Goal: Find specific page/section: Find specific page/section

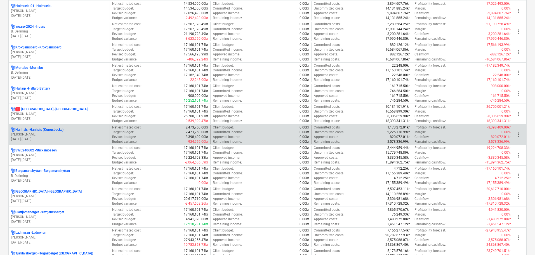
scroll to position [391, 0]
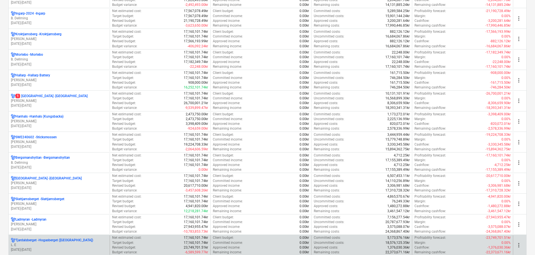
click at [53, 241] on p "Tjardalsberget - [GEOGRAPHIC_DATA] ([GEOGRAPHIC_DATA])" at bounding box center [54, 240] width 78 height 5
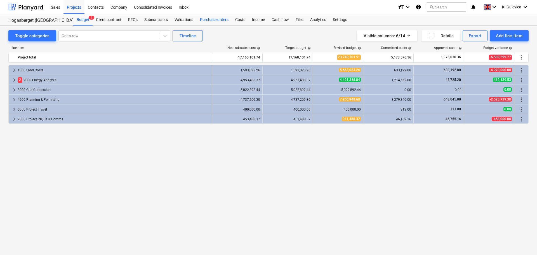
click at [210, 19] on div "Purchase orders" at bounding box center [213, 19] width 35 height 11
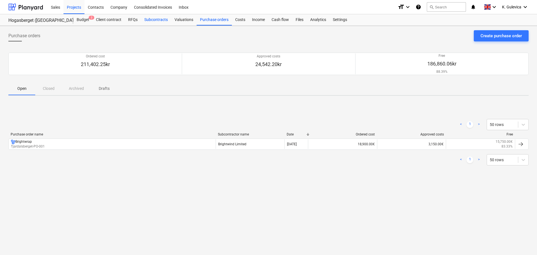
click at [157, 20] on div "Subcontracts" at bounding box center [156, 19] width 30 height 11
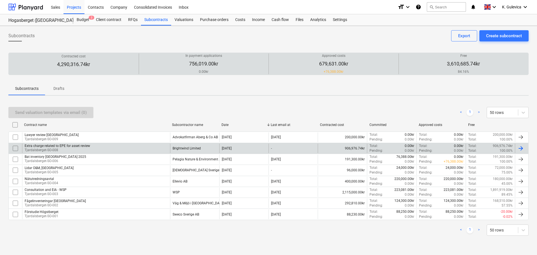
click at [197, 148] on div "Brightwind Limited" at bounding box center [186, 148] width 28 height 4
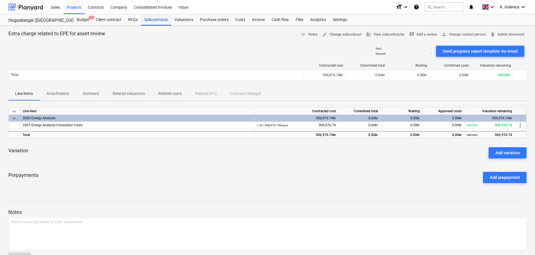
click at [151, 20] on div "Subcontracts" at bounding box center [156, 19] width 30 height 11
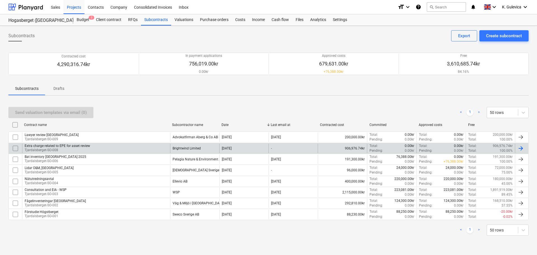
click at [175, 148] on div "Brightwind Limited" at bounding box center [186, 148] width 28 height 4
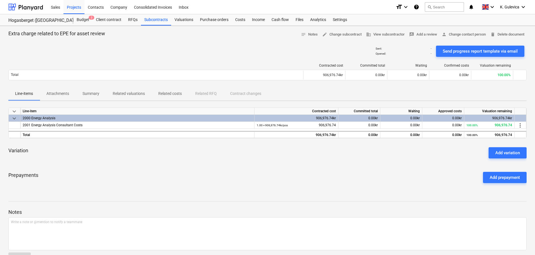
click at [58, 93] on p "Attachments" at bounding box center [57, 94] width 23 height 6
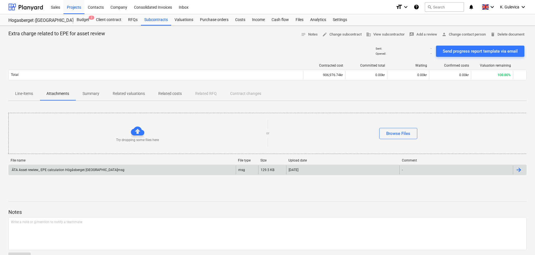
click at [119, 173] on div "ÄTA Asset rewiew_ EPE calculation Högåsberget [GEOGRAPHIC_DATA]msg" at bounding box center [122, 169] width 227 height 9
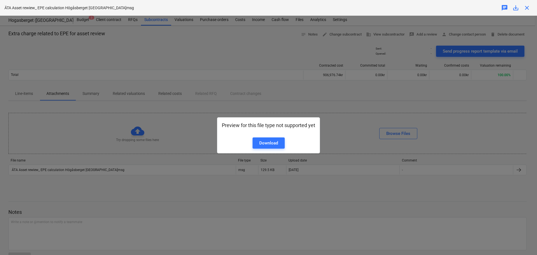
click at [345, 98] on div "Preview for this file type not supported yet Download" at bounding box center [268, 135] width 537 height 239
click at [373, 83] on div "Preview for this file type not supported yet Download" at bounding box center [268, 135] width 537 height 239
click at [526, 8] on span "close" at bounding box center [526, 7] width 7 height 7
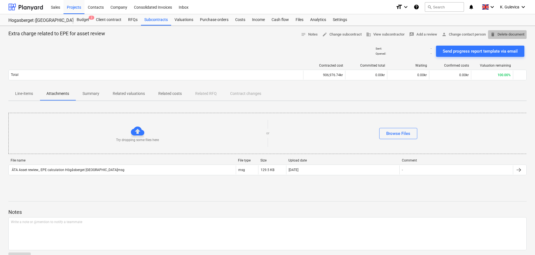
click at [506, 37] on span "delete Delete document" at bounding box center [507, 34] width 34 height 6
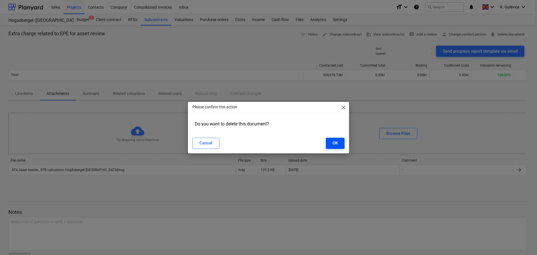
click at [337, 142] on div "OK" at bounding box center [334, 142] width 5 height 7
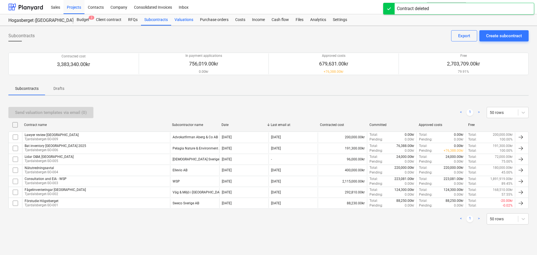
click at [182, 19] on div "Valuations" at bounding box center [183, 19] width 25 height 11
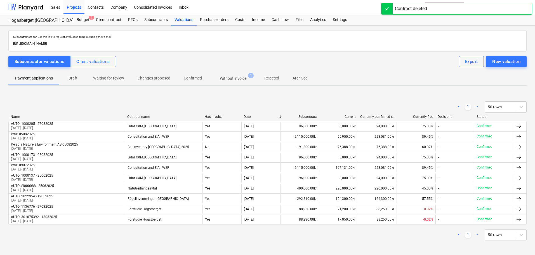
click at [236, 77] on p "Without invoice" at bounding box center [233, 78] width 27 height 6
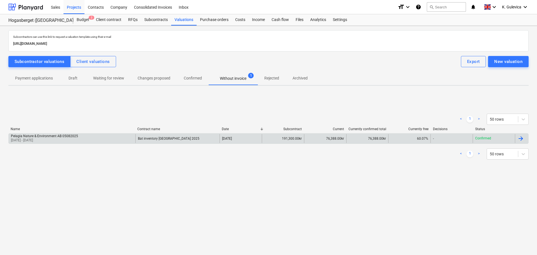
click at [189, 137] on div "Bat inventory [GEOGRAPHIC_DATA] 2025" at bounding box center [177, 138] width 84 height 9
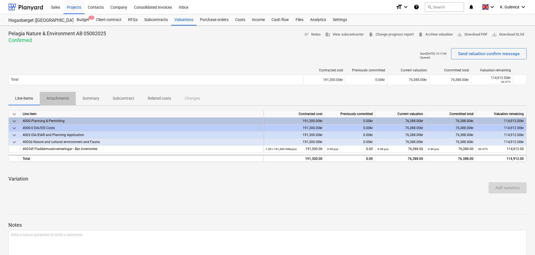
click at [61, 98] on p "Attachments" at bounding box center [57, 98] width 23 height 6
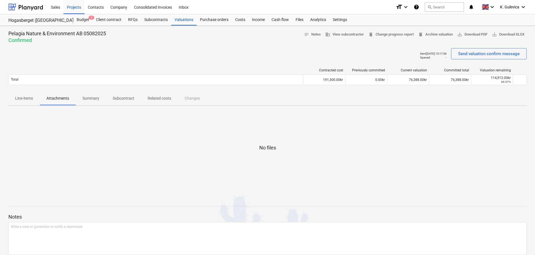
click at [81, 99] on span "Summary" at bounding box center [91, 98] width 30 height 9
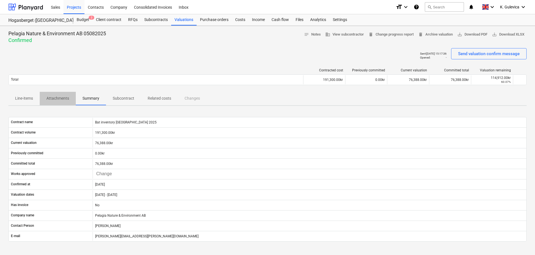
click at [60, 100] on p "Attachments" at bounding box center [57, 98] width 23 height 6
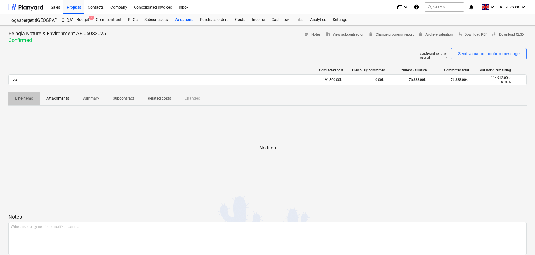
click at [25, 98] on p "Line-items" at bounding box center [24, 98] width 18 height 6
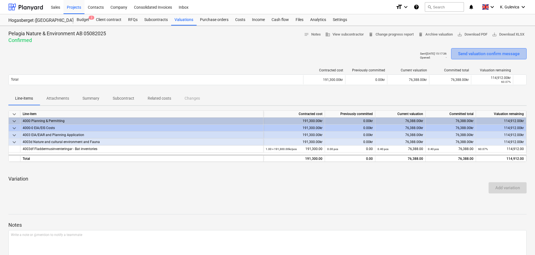
click at [513, 53] on div "Send valuation confirm message" at bounding box center [488, 53] width 61 height 7
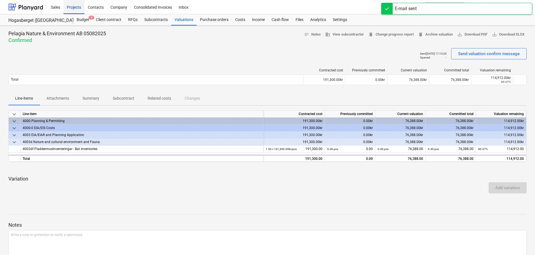
click at [74, 5] on div "Projects" at bounding box center [73, 7] width 21 height 14
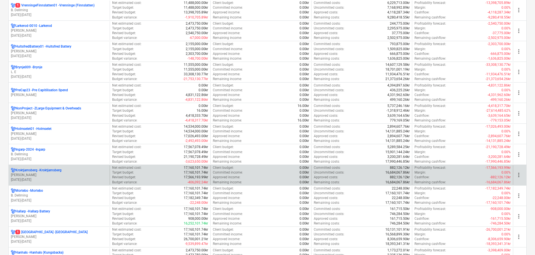
scroll to position [307, 0]
